Goal: Information Seeking & Learning: Understand process/instructions

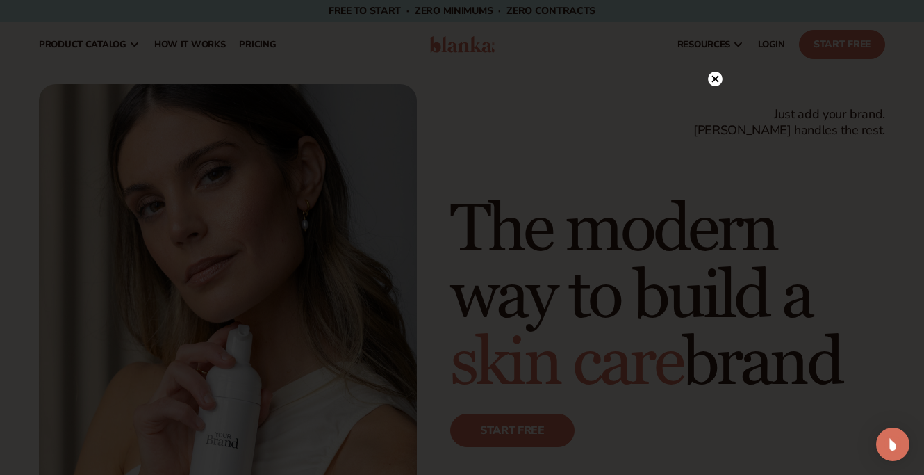
click at [714, 80] on icon at bounding box center [715, 79] width 7 height 7
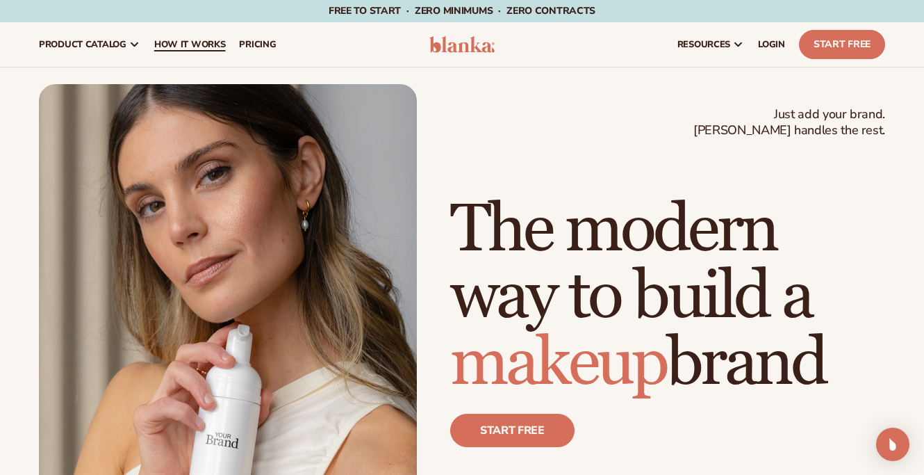
click at [176, 43] on span "How It Works" at bounding box center [190, 44] width 72 height 11
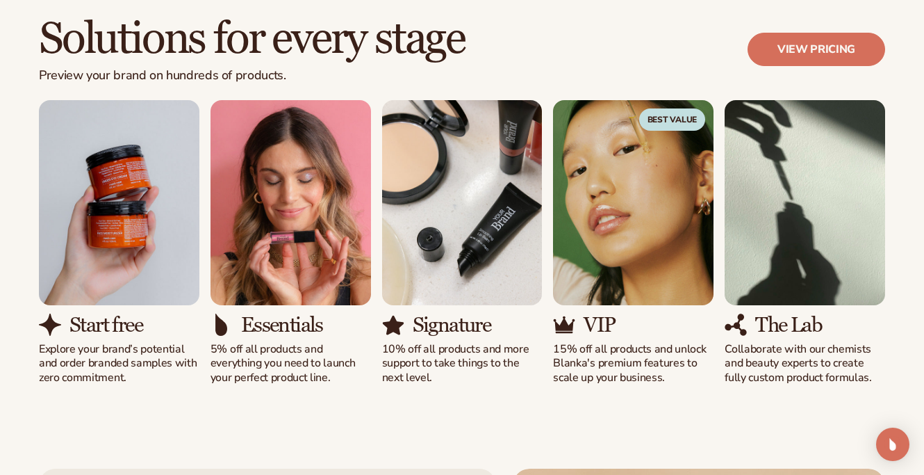
scroll to position [866, 0]
